Goal: Task Accomplishment & Management: Manage account settings

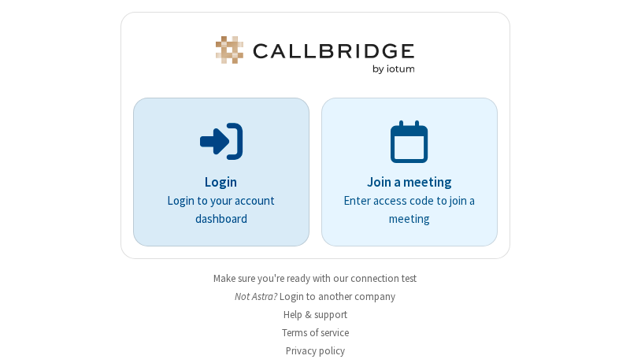
click at [215, 182] on p "Login" at bounding box center [221, 183] width 132 height 20
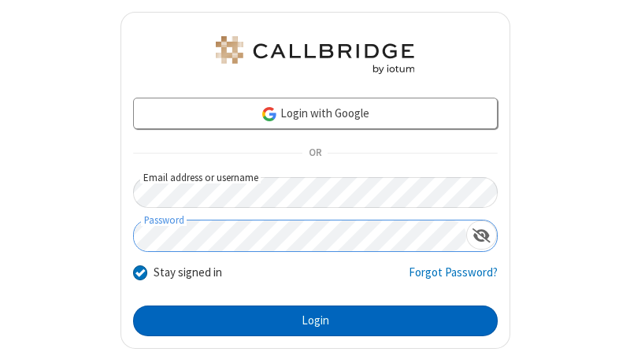
click at [309, 321] on button "Login" at bounding box center [315, 322] width 365 height 32
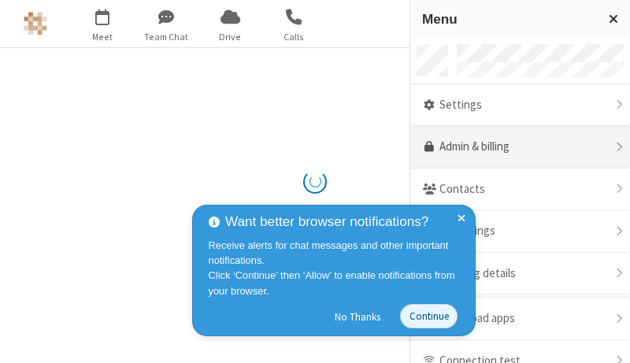
click at [514, 147] on link "Admin & billing" at bounding box center [520, 147] width 220 height 43
